Goal: Information Seeking & Learning: Find specific page/section

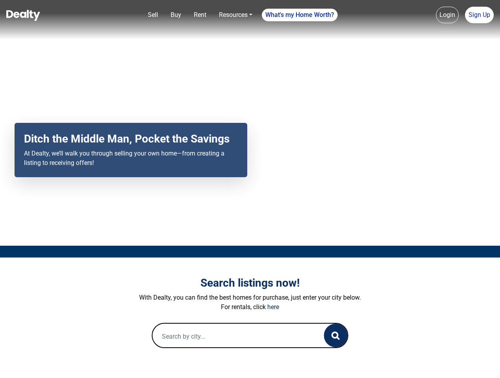
click at [250, 189] on div "Your browser does not support the video tag. Ditch the Middle Man, Pocket the S…" at bounding box center [250, 122] width 500 height 245
click at [153, 15] on link "Sell" at bounding box center [153, 15] width 17 height 16
click at [176, 15] on nav "Sell Buy Rent Resources Loan Calculator Loan Options Find an agent What's my Ho…" at bounding box center [250, 19] width 500 height 39
click at [200, 15] on link "Rent" at bounding box center [200, 15] width 19 height 16
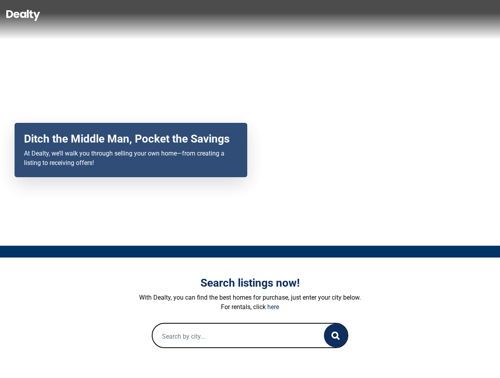
click at [236, 15] on link "Resources" at bounding box center [236, 15] width 40 height 16
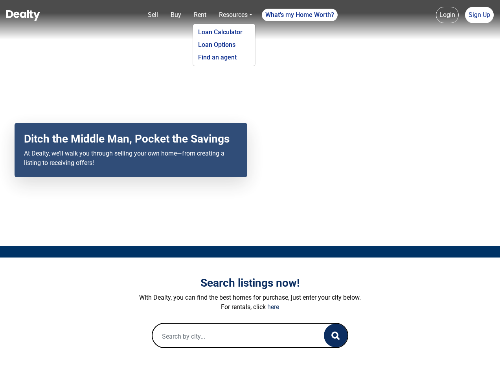
click at [300, 15] on link "What's my Home Worth?" at bounding box center [300, 15] width 76 height 13
click at [448, 15] on nav "Sell Buy Rent Resources Loan Calculator Loan Options Find an agent What's my Ho…" at bounding box center [250, 19] width 500 height 39
click at [479, 15] on nav "Sell Buy Rent Resources Loan Calculator Loan Options Find an agent What's my Ho…" at bounding box center [250, 19] width 500 height 39
click at [336, 335] on icon "button" at bounding box center [336, 335] width 8 height 8
